Goal: Use online tool/utility: Use online tool/utility

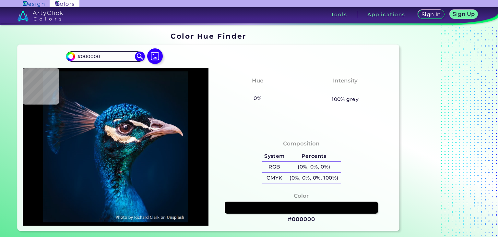
type input "#021124"
type input "#00152a"
type input "#00152A"
type input "#01172e"
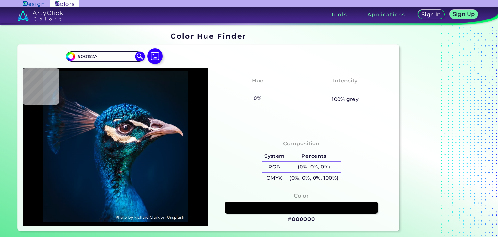
type input "#01172E"
type input "#021830"
type input "#001830"
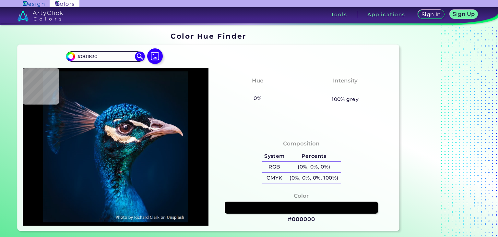
type input "#001a31"
type input "#001A31"
type input "#011b34"
type input "#011B34"
type input "#001e34"
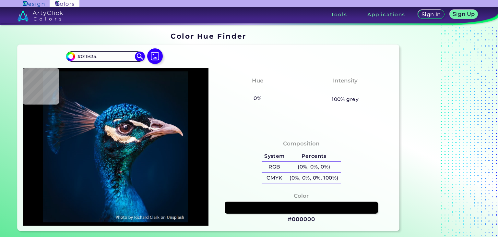
type input "#001E34"
type input "#011f37"
type input "#011F37"
type input "#001e35"
type input "#001E35"
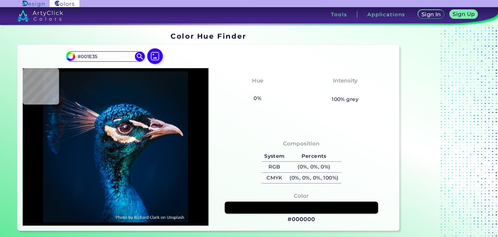
type input "#001d33"
type input "#001D33"
type input "#011c31"
type input "#011C31"
type input "#001b30"
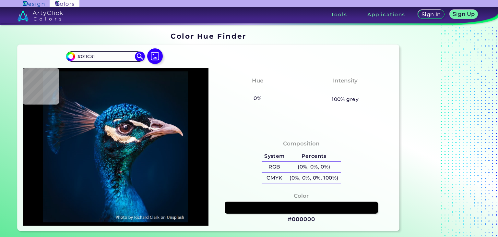
type input "#001B30"
type input "#001a31"
type input "#001A31"
type input "#001b30"
type input "#001B30"
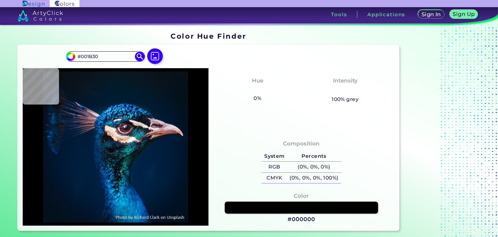
type input "#001b2e"
type input "#001B2E"
type input "#011b2c"
type input "#011B2C"
type input "#011b2a"
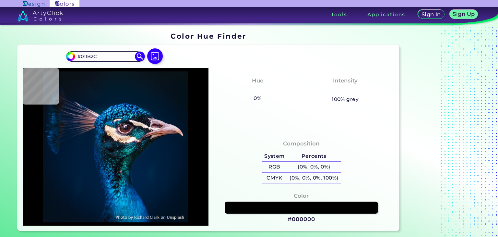
type input "#011B2A"
type input "#031a28"
type input "#031A28"
type input "#041928"
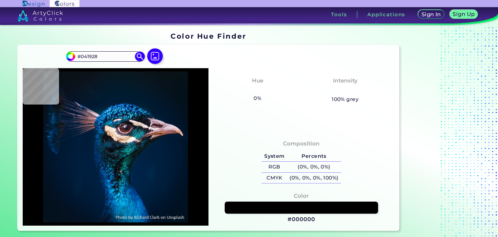
type input "#041a27"
type input "#041A27"
type input "#061927"
type input "#071925"
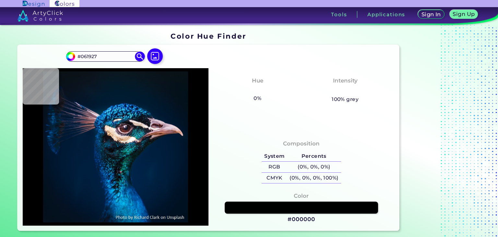
type input "#071925"
type input "#081923"
type input "#081921"
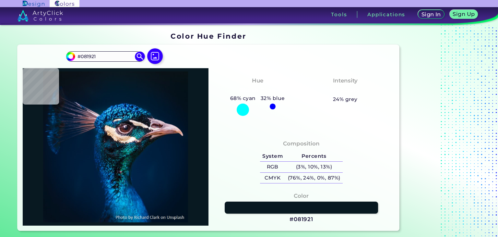
type input "#081821"
type input "#0a1821"
type input "#0A1821"
type input "#0a1823"
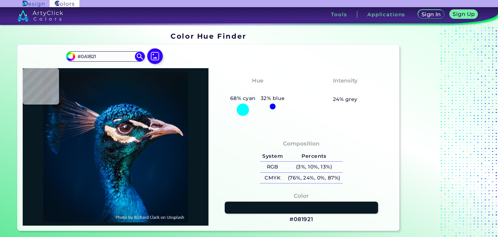
type input "#0A1823"
type input "#0b1821"
type input "#0B1821"
type input "#0a1720"
type input "#0A1720"
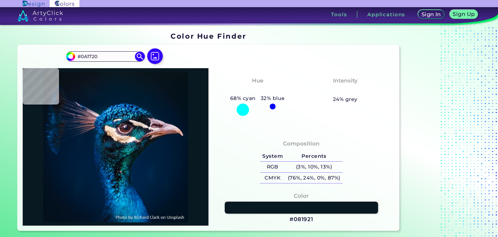
type input "#091720"
type input "#0a1720"
type input "#0A1720"
type input "#0b1820"
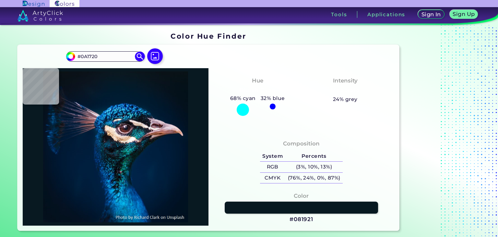
type input "#0B1820"
type input "#0a171f"
type input "#0A171F"
type input "#0b161f"
drag, startPoint x: 101, startPoint y: 58, endPoint x: 69, endPoint y: 58, distance: 32.1
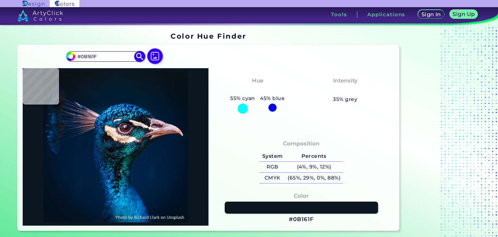
click at [69, 58] on div "#0b161f #0B161F Acadia ◉ Acid Green ◉ Aero Blue ◉ Alabaster ◉ Albescent White ◉…" at bounding box center [105, 56] width 78 height 10
paste input "bba692"
type input "#bba692"
type input "#BBA692"
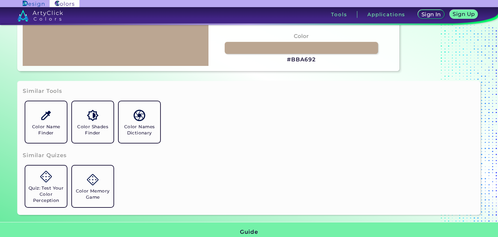
scroll to position [162, 0]
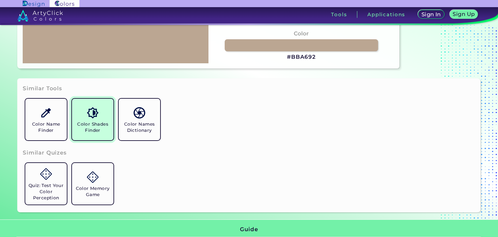
click at [101, 133] on h5 "Color Shades Finder" at bounding box center [93, 127] width 36 height 12
